Goal: Find specific page/section: Find specific page/section

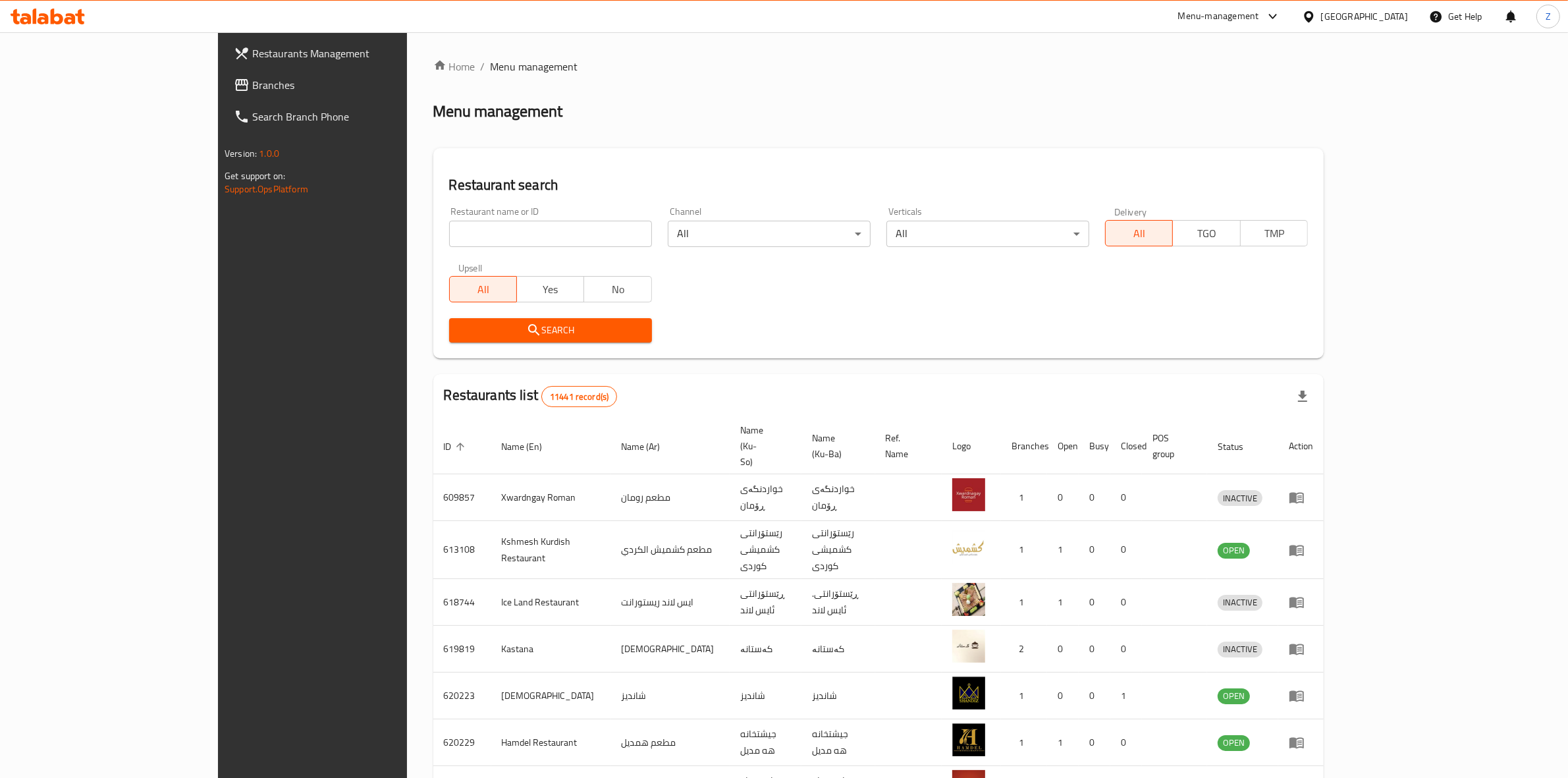
click at [449, 223] on input "search" at bounding box center [551, 233] width 203 height 26
type input "waraq al"
click button "Search" at bounding box center [551, 330] width 203 height 25
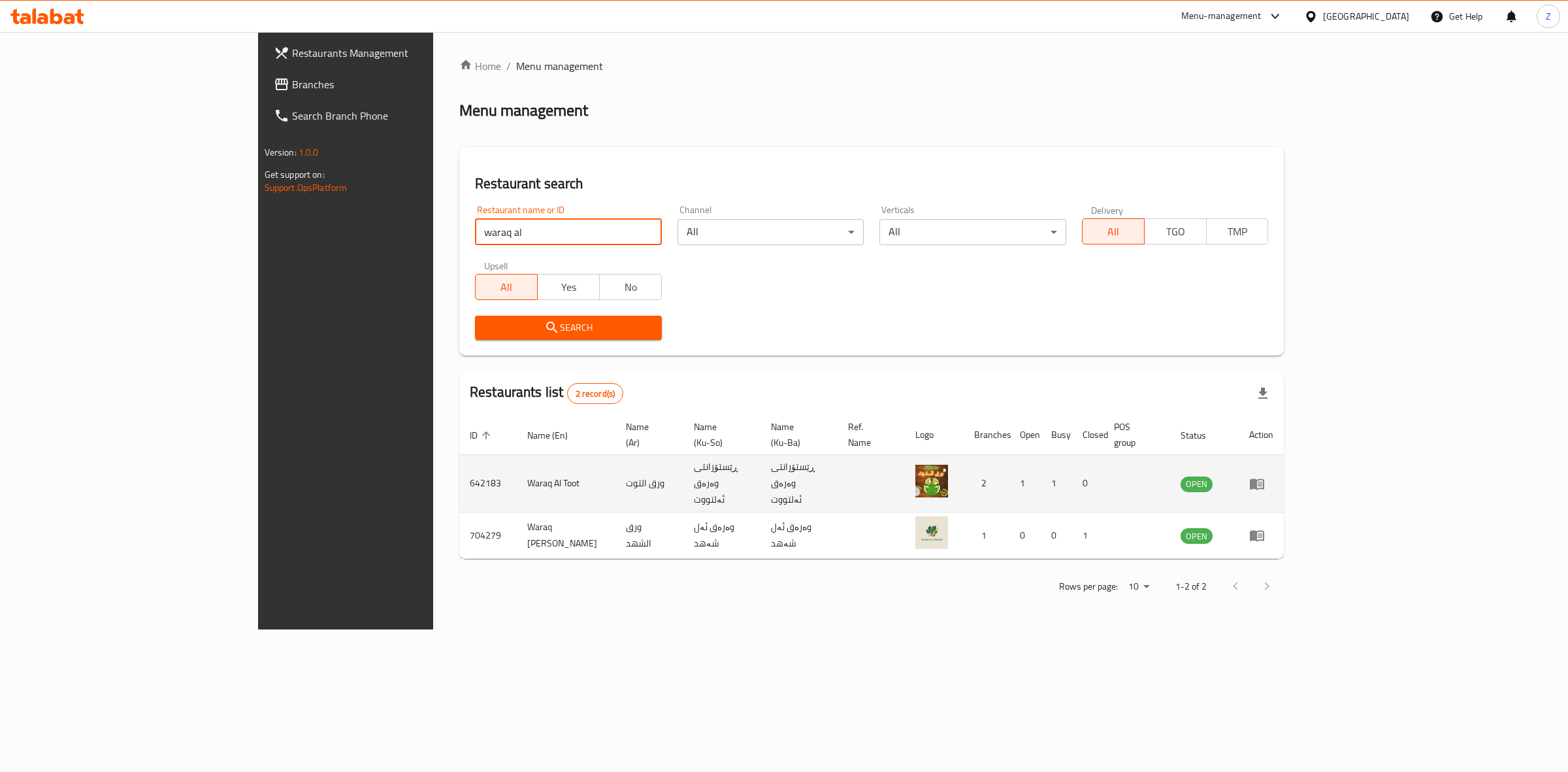
click at [1264, 478] on icon "enhanced table" at bounding box center [1257, 484] width 14 height 11
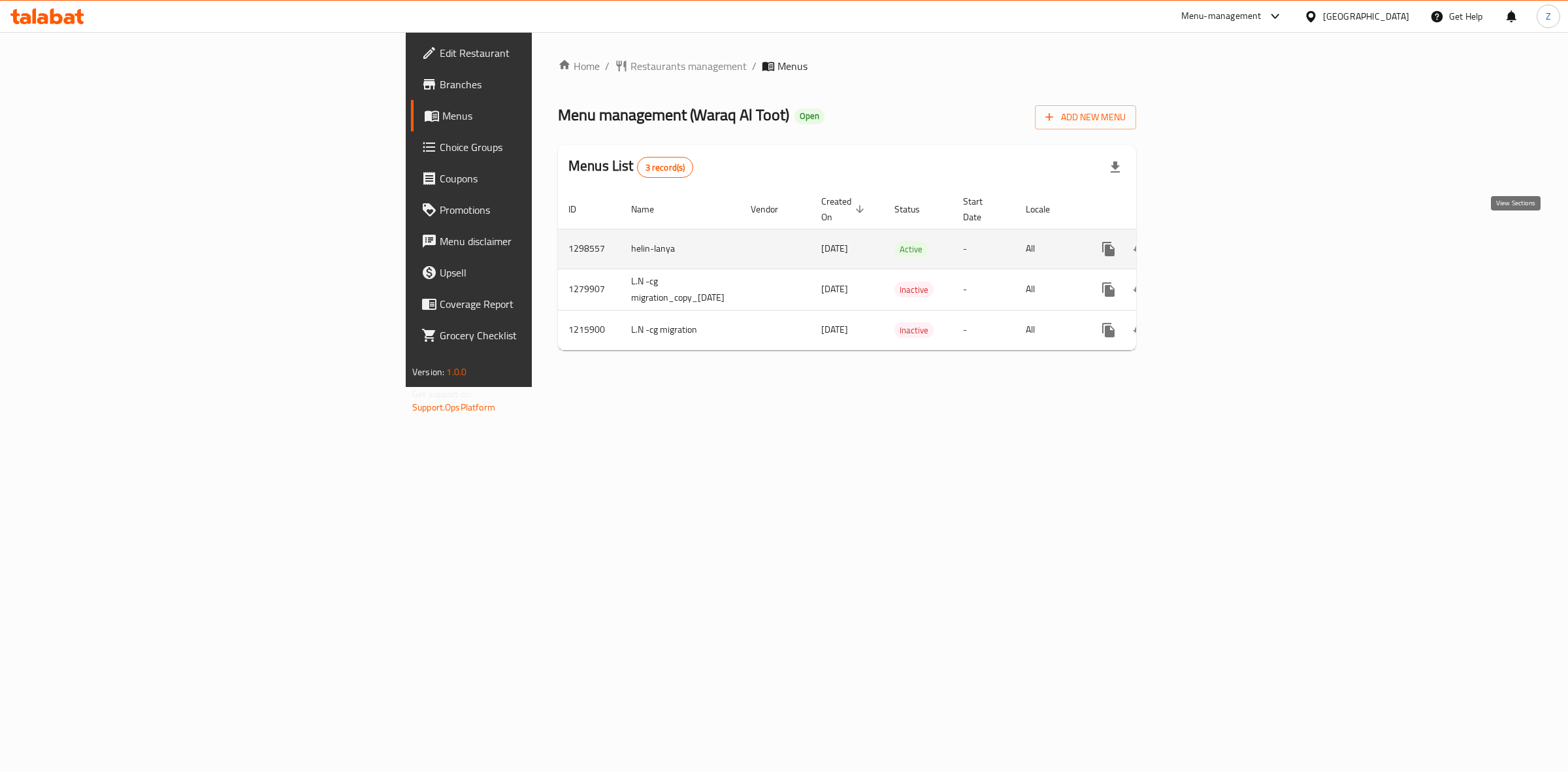
click at [1218, 241] on link "enhanced table" at bounding box center [1203, 249] width 32 height 32
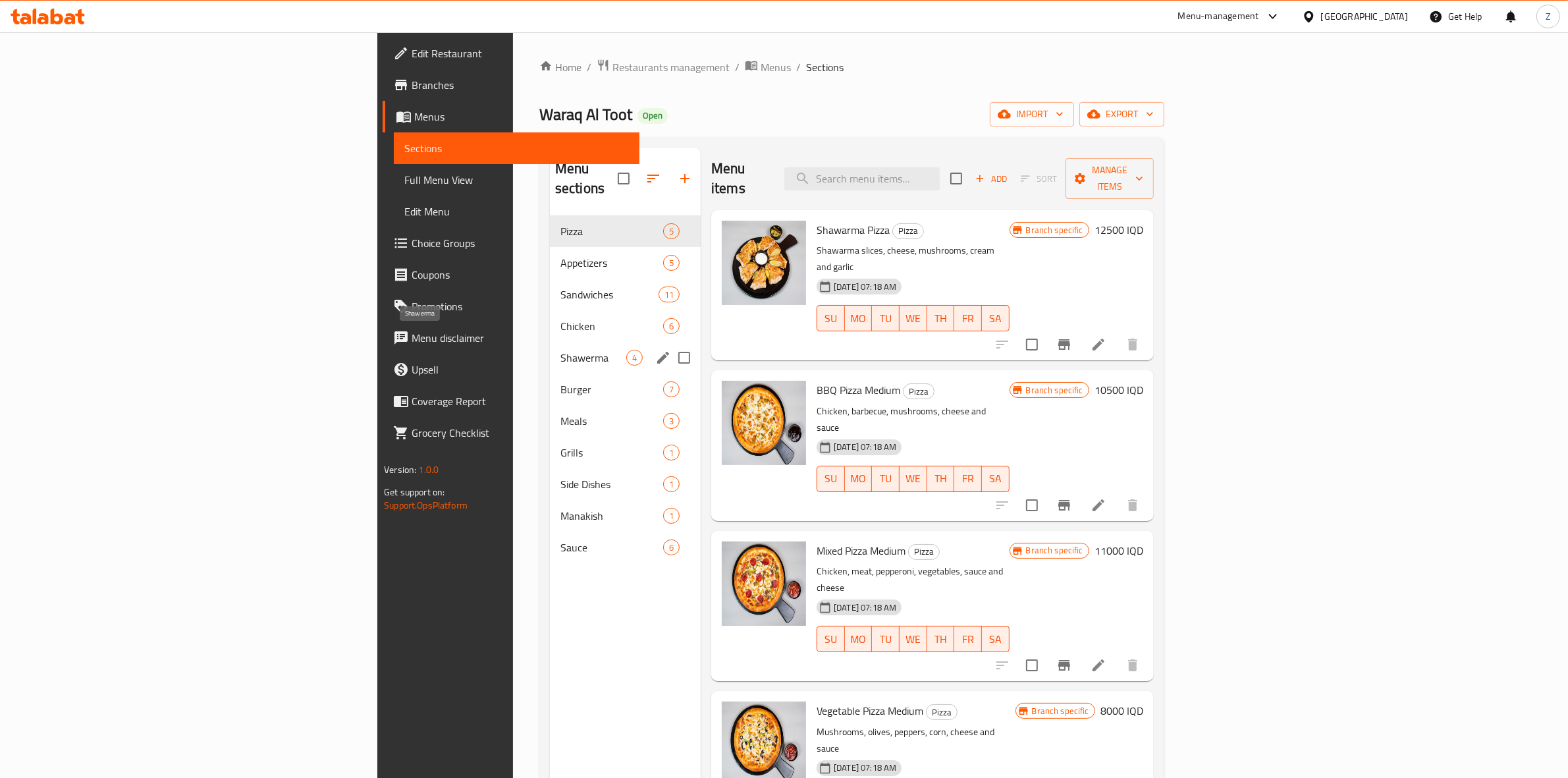
click at [560, 350] on span "Shawerma" at bounding box center [593, 357] width 66 height 16
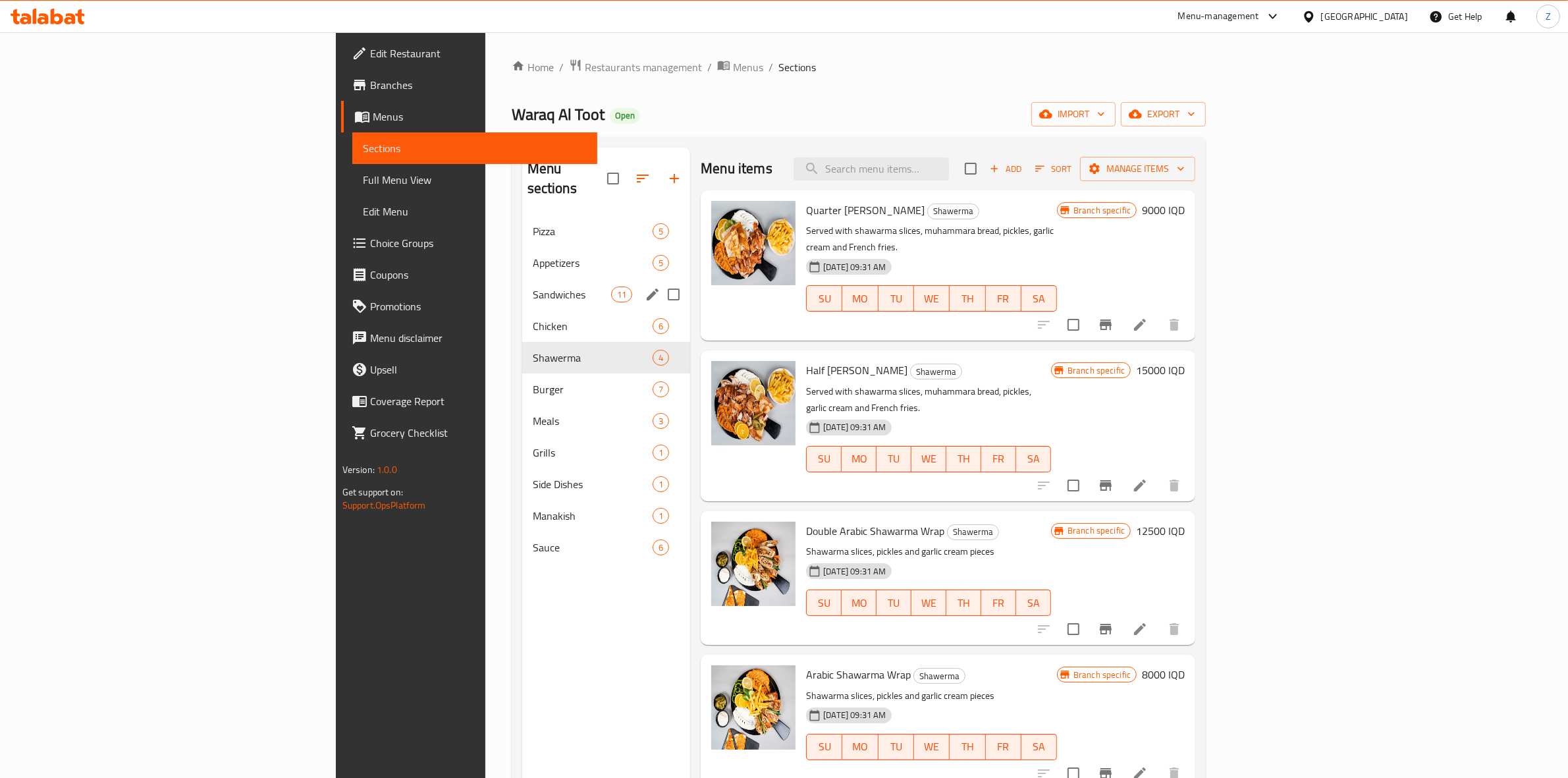
click at [533, 286] on span "Sandwiches" at bounding box center [572, 294] width 78 height 16
